Goal: Check status

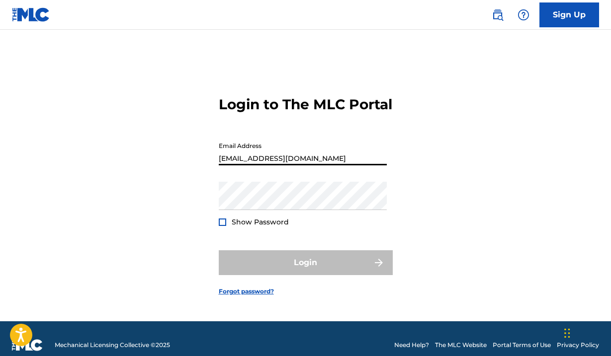
type input "[EMAIL_ADDRESS][DOMAIN_NAME]"
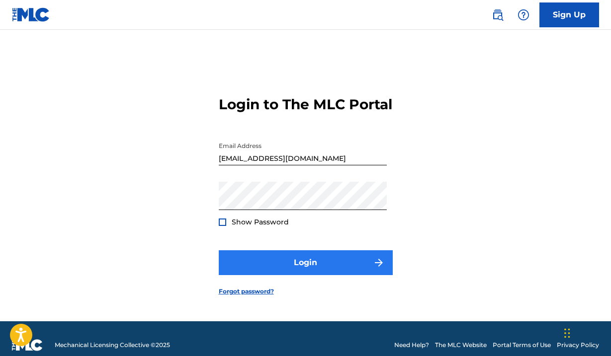
click at [304, 266] on button "Login" at bounding box center [306, 262] width 174 height 25
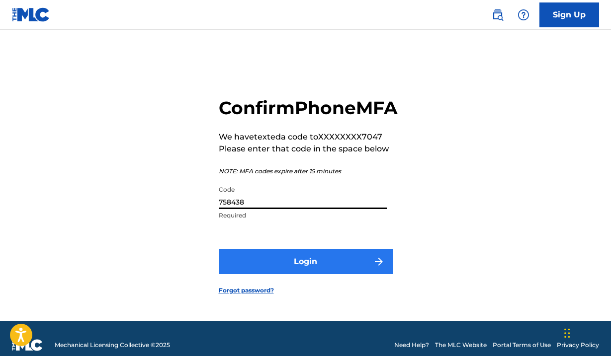
type input "758438"
click at [307, 270] on button "Login" at bounding box center [306, 261] width 174 height 25
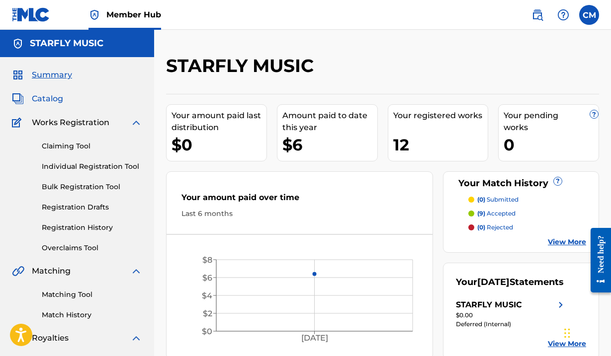
click at [55, 97] on span "Catalog" at bounding box center [47, 99] width 31 height 12
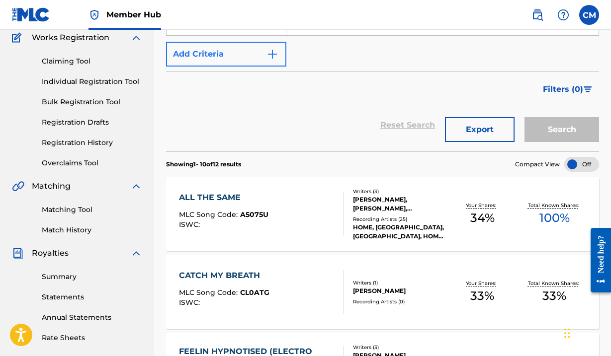
scroll to position [94, 0]
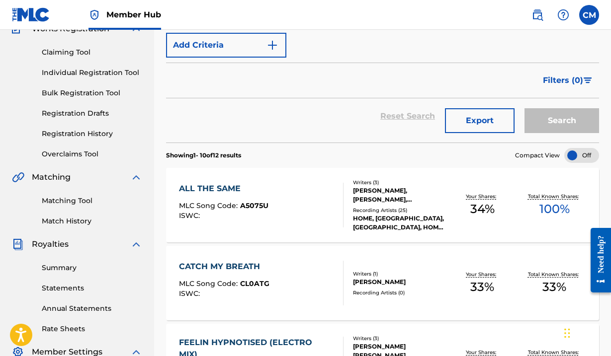
click at [214, 189] on div "ALL THE SAME" at bounding box center [223, 189] width 89 height 12
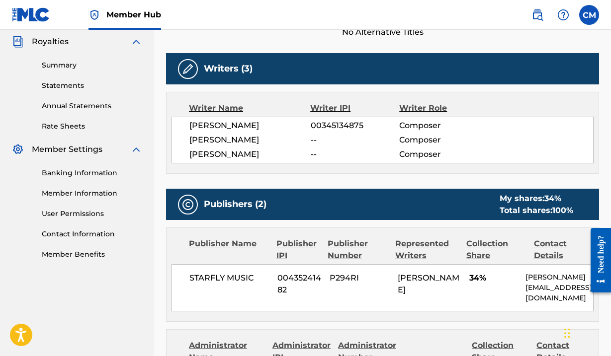
scroll to position [31, 0]
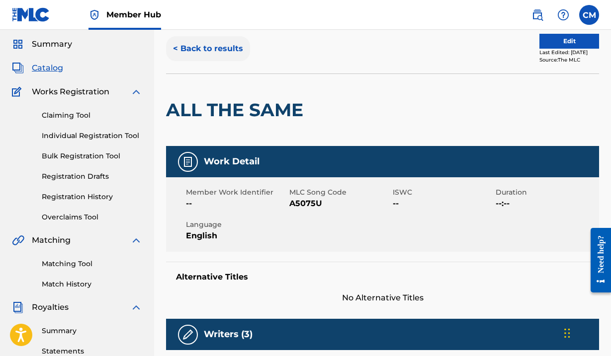
click at [190, 46] on button "< Back to results" at bounding box center [208, 48] width 84 height 25
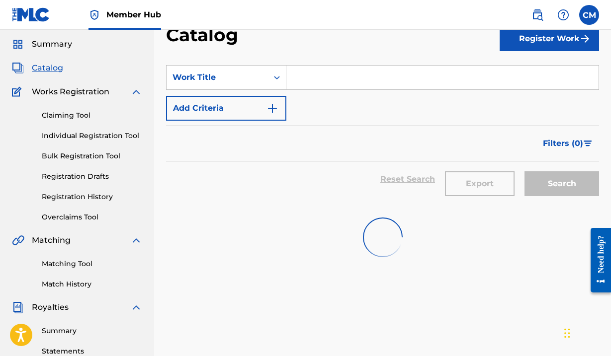
scroll to position [94, 0]
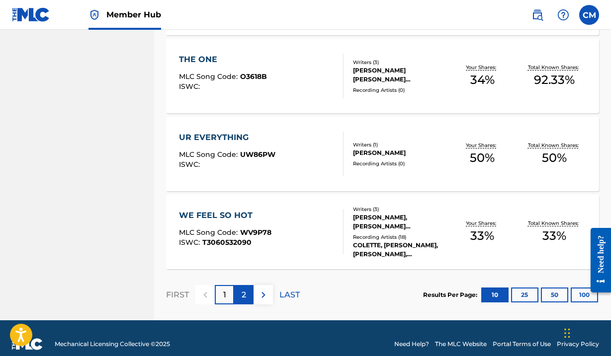
click at [242, 296] on p "2" at bounding box center [244, 295] width 4 height 12
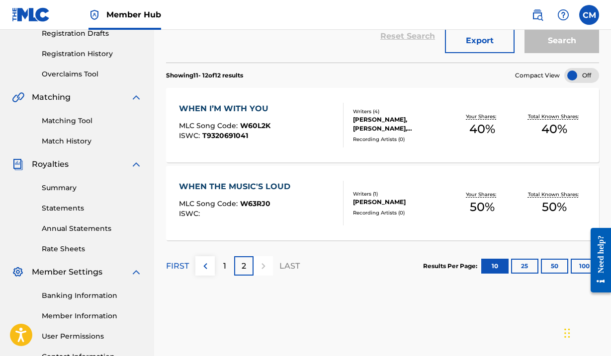
scroll to position [125, 0]
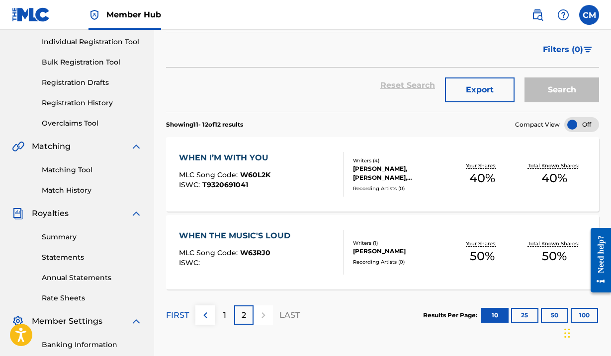
click at [248, 156] on div "WHEN I’M WITH YOU" at bounding box center [226, 158] width 94 height 12
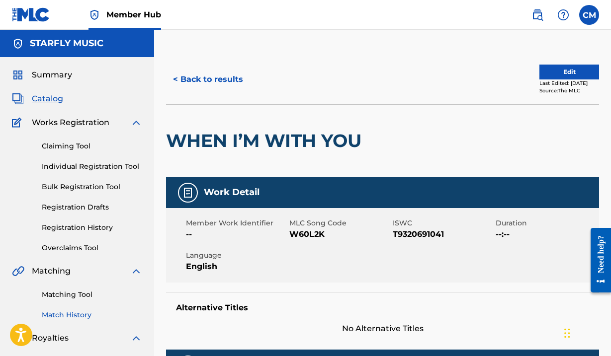
click at [63, 318] on link "Match History" at bounding box center [92, 315] width 100 height 10
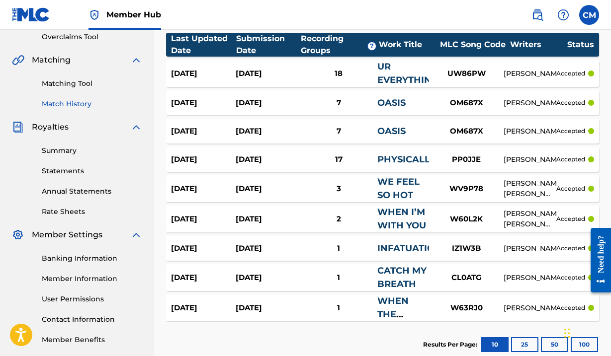
scroll to position [230, 0]
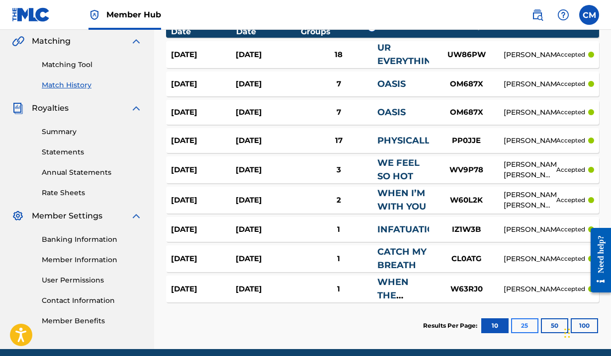
click at [518, 327] on button "25" at bounding box center [524, 326] width 27 height 15
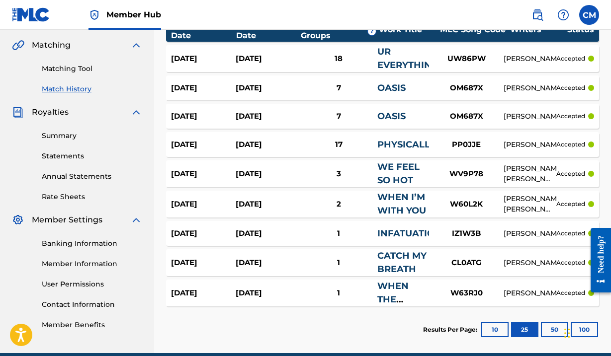
scroll to position [234, 0]
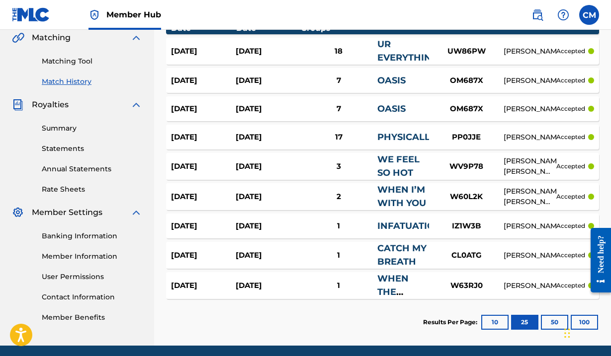
click at [390, 190] on link "WHEN I’M WITH YOU" at bounding box center [401, 196] width 49 height 24
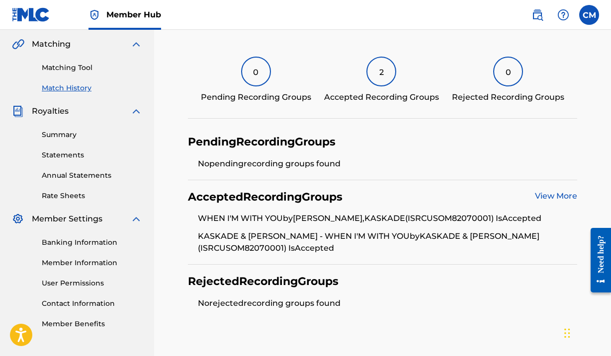
scroll to position [228, 0]
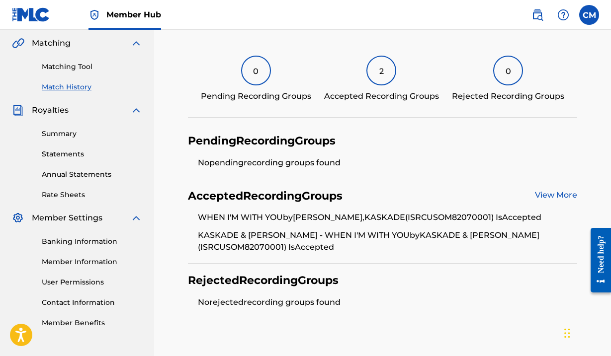
click at [545, 192] on link "View More" at bounding box center [556, 194] width 42 height 9
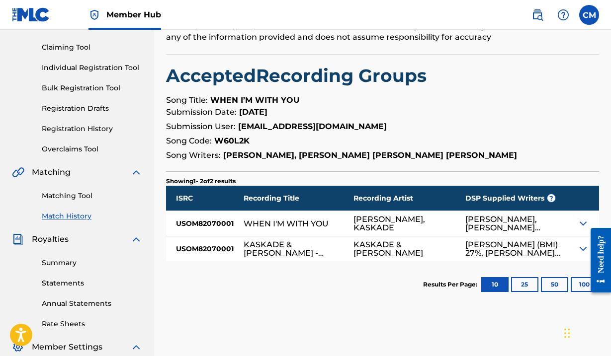
scroll to position [217, 0]
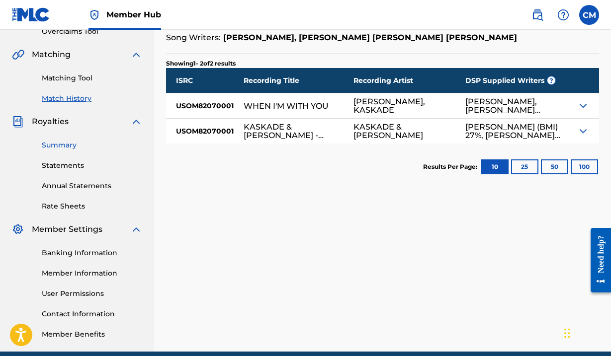
click at [57, 144] on link "Summary" at bounding box center [92, 145] width 100 height 10
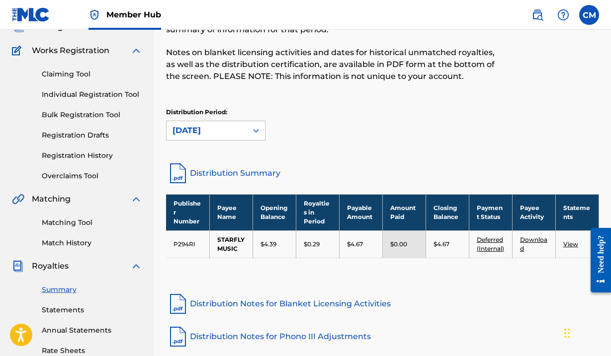
scroll to position [75, 0]
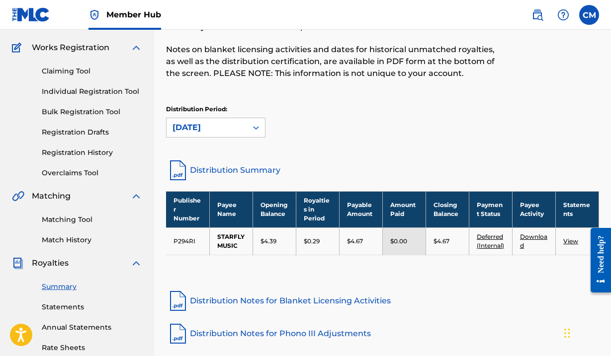
click at [237, 169] on link "Distribution Summary" at bounding box center [382, 171] width 433 height 24
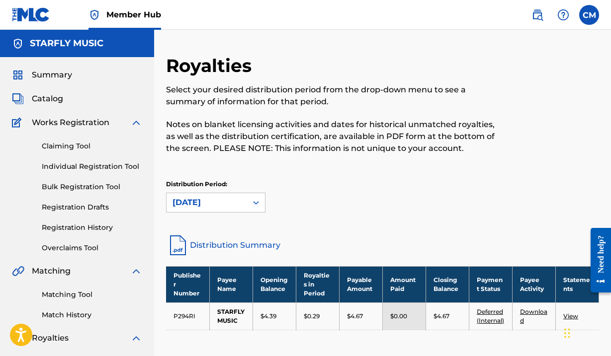
scroll to position [0, 0]
